Goal: Submit feedback/report problem

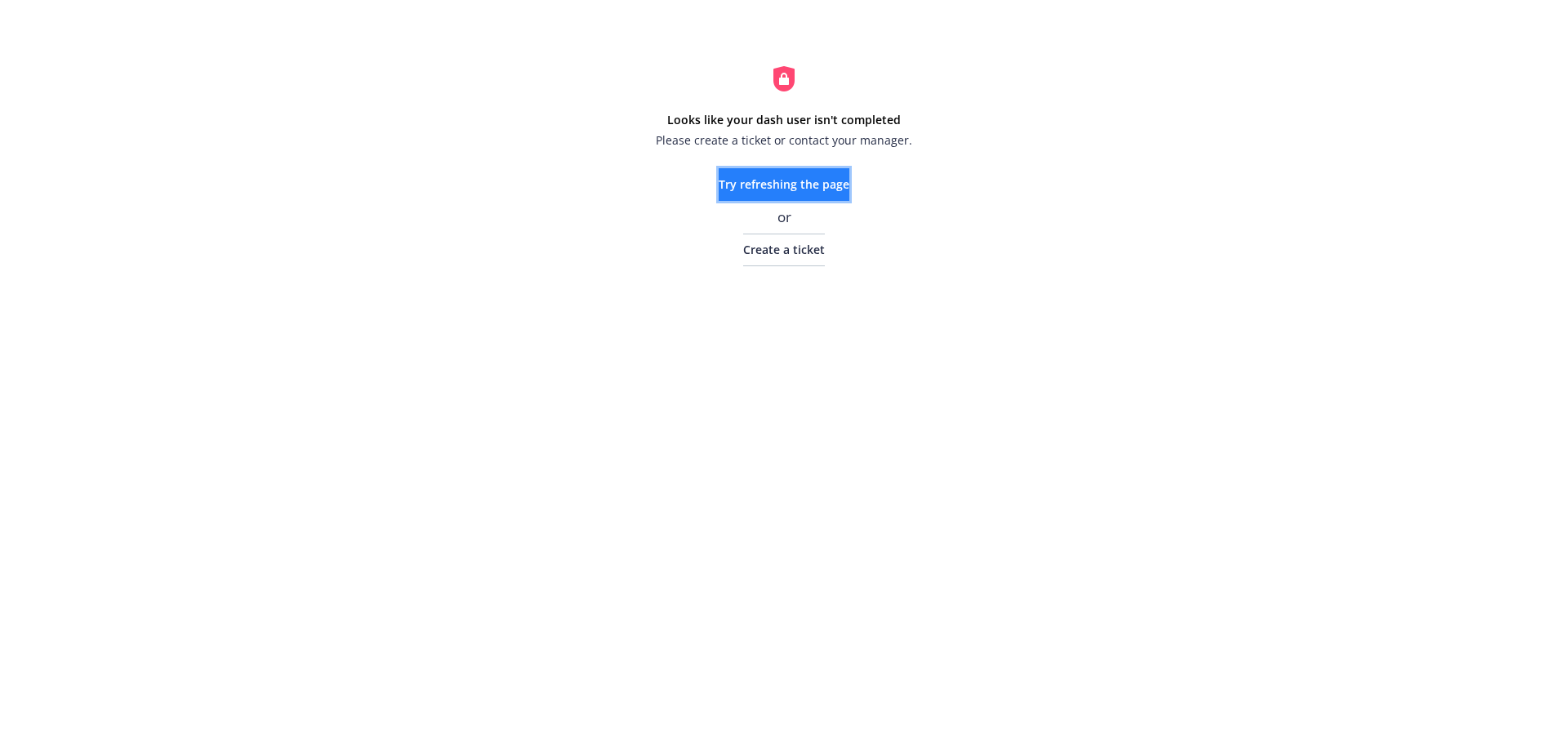
click at [783, 186] on span "Try refreshing the page" at bounding box center [784, 184] width 131 height 15
click at [775, 257] on link "Create a ticket" at bounding box center [784, 250] width 82 height 33
